Goal: Navigation & Orientation: Find specific page/section

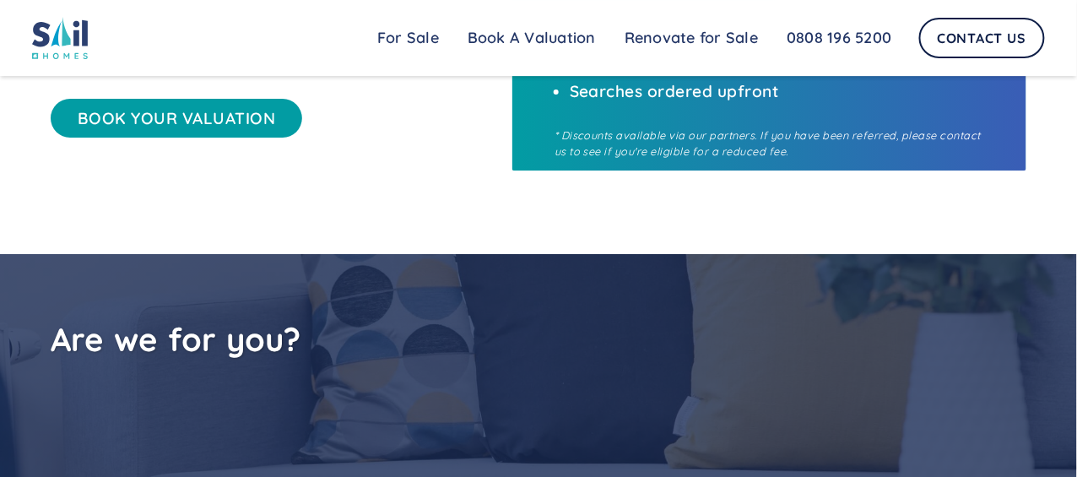
scroll to position [3374, 0]
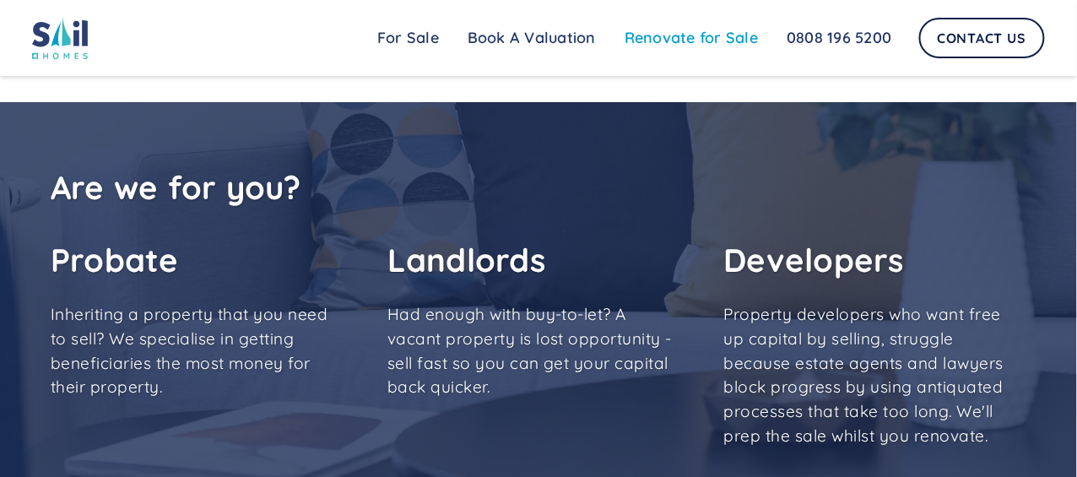
click at [695, 36] on link "Renovate for Sale" at bounding box center [691, 38] width 162 height 34
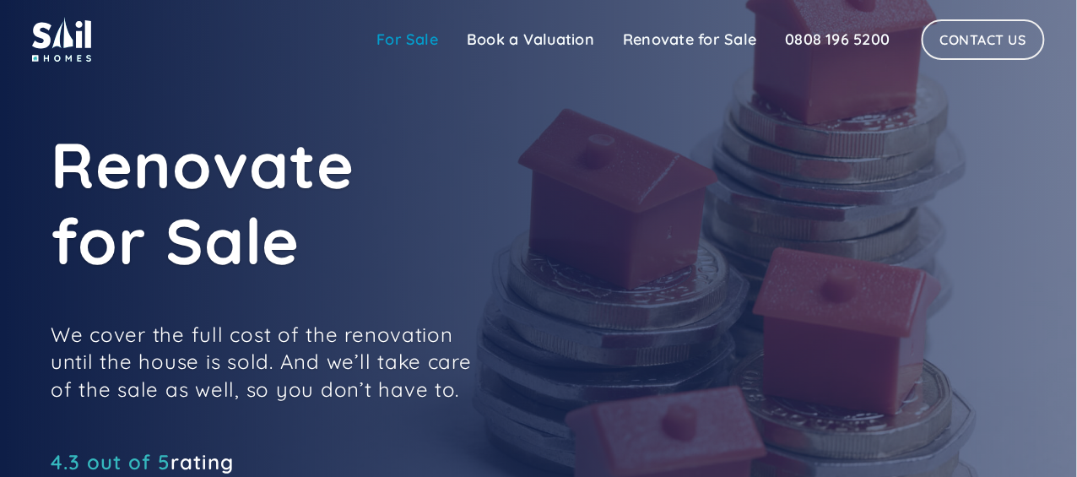
click at [430, 37] on link "For Sale" at bounding box center [407, 40] width 90 height 34
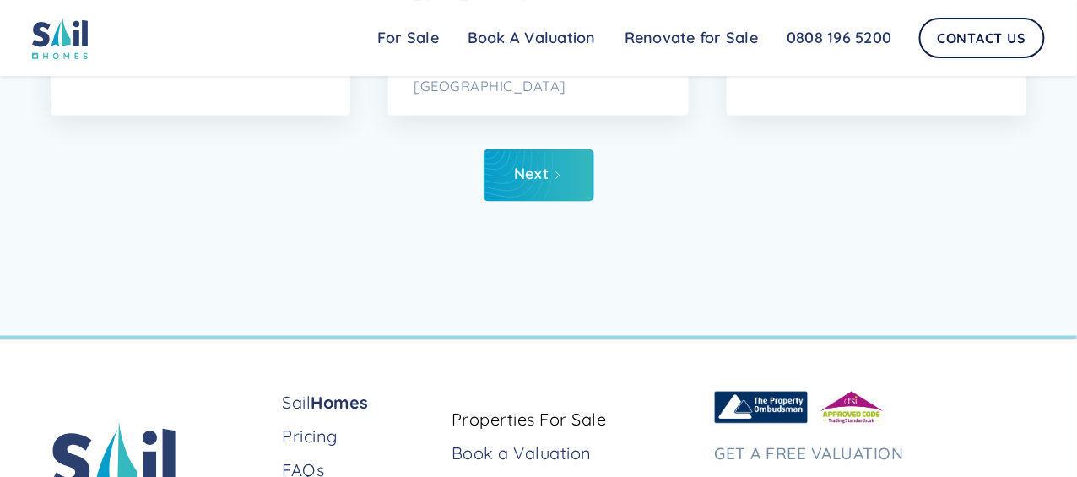
scroll to position [7425, 0]
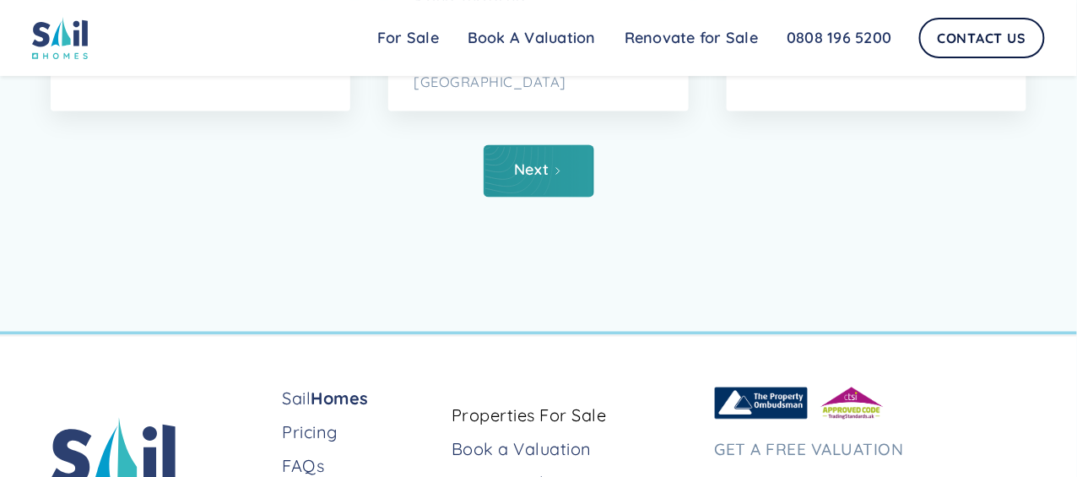
click at [527, 179] on div "Next" at bounding box center [532, 170] width 35 height 17
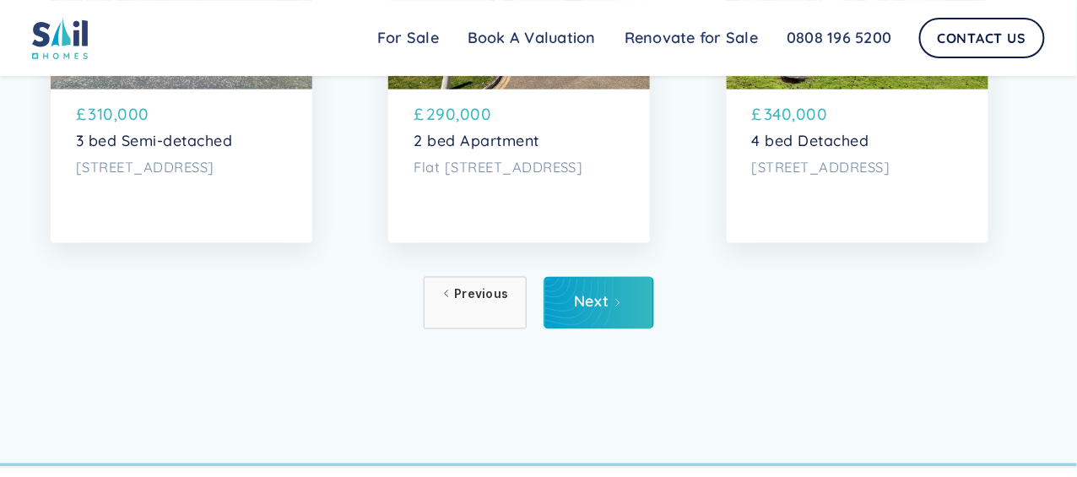
scroll to position [7425, 0]
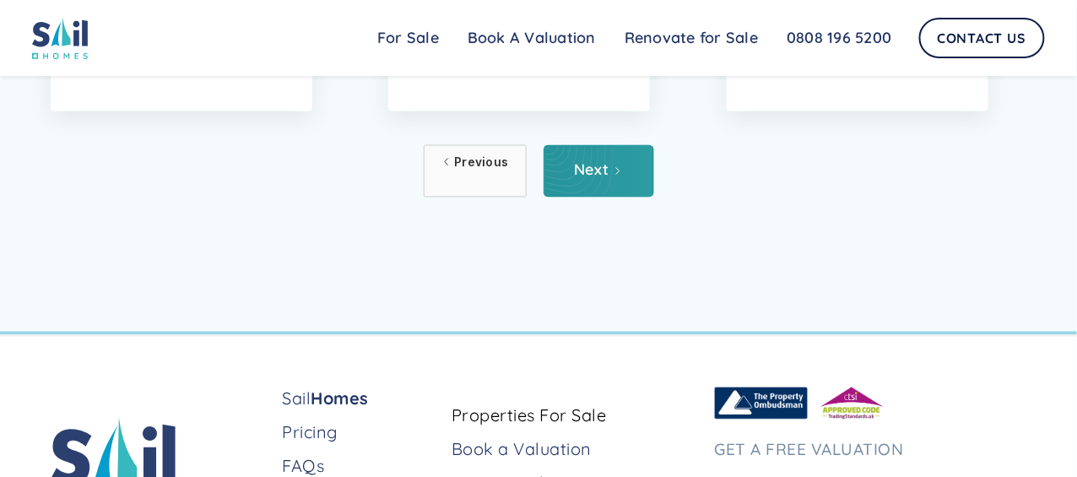
click at [586, 197] on link "Next" at bounding box center [598, 171] width 111 height 52
